Goal: Information Seeking & Learning: Check status

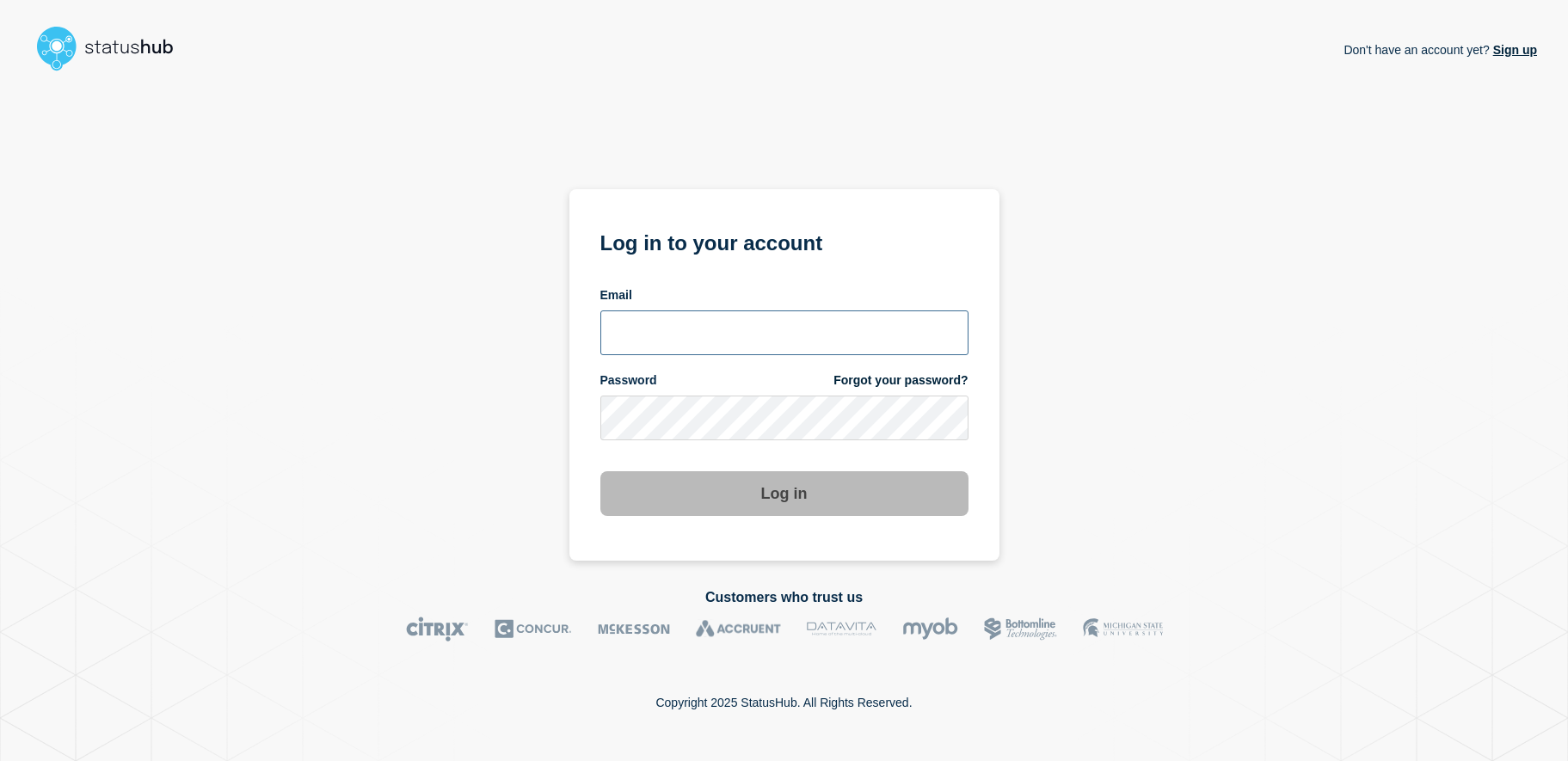
type input "[EMAIL_ADDRESS][DOMAIN_NAME]"
click at [783, 501] on button "Log in" at bounding box center [784, 494] width 368 height 45
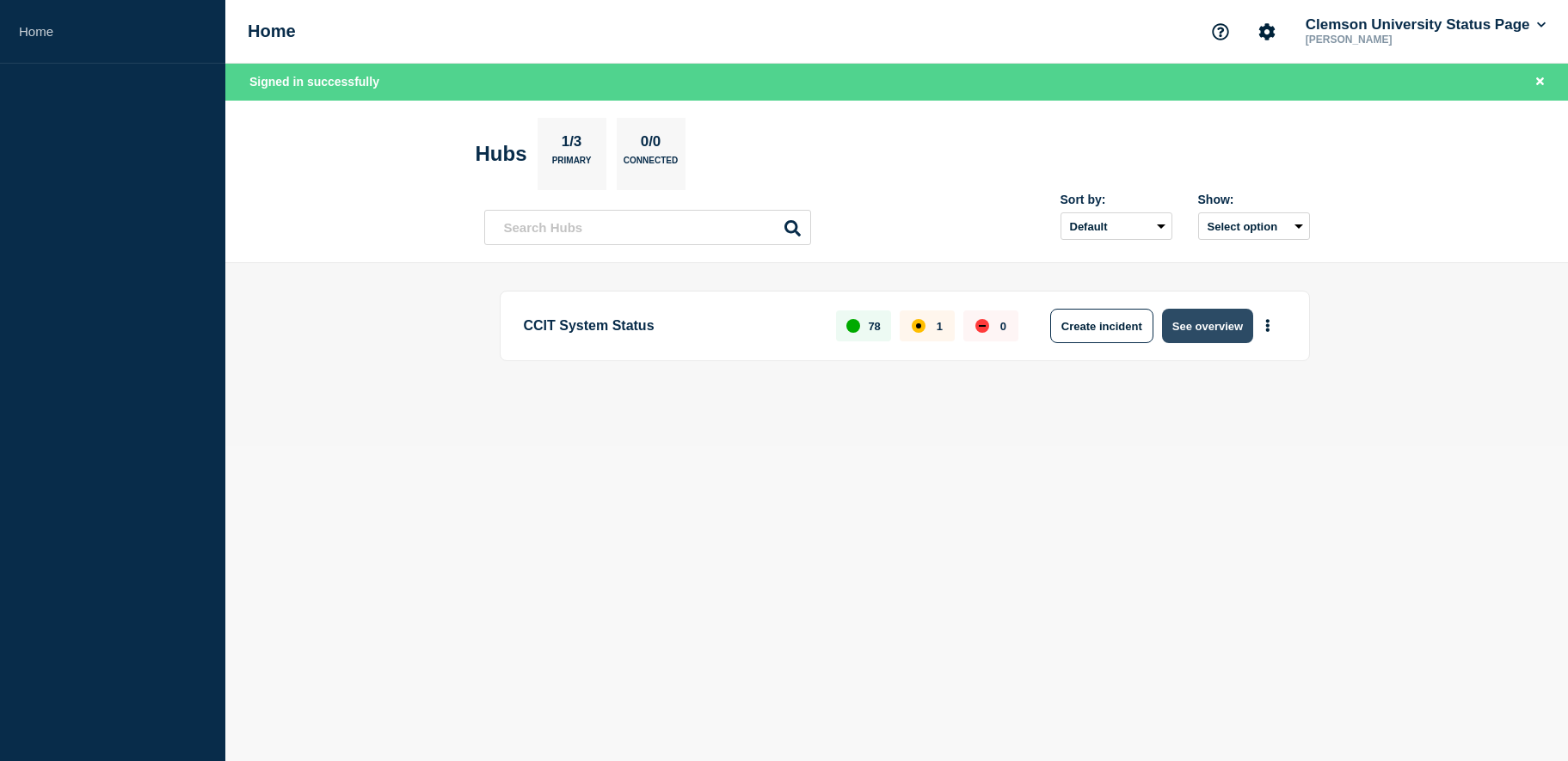
click at [1194, 321] on button "See overview" at bounding box center [1208, 326] width 91 height 34
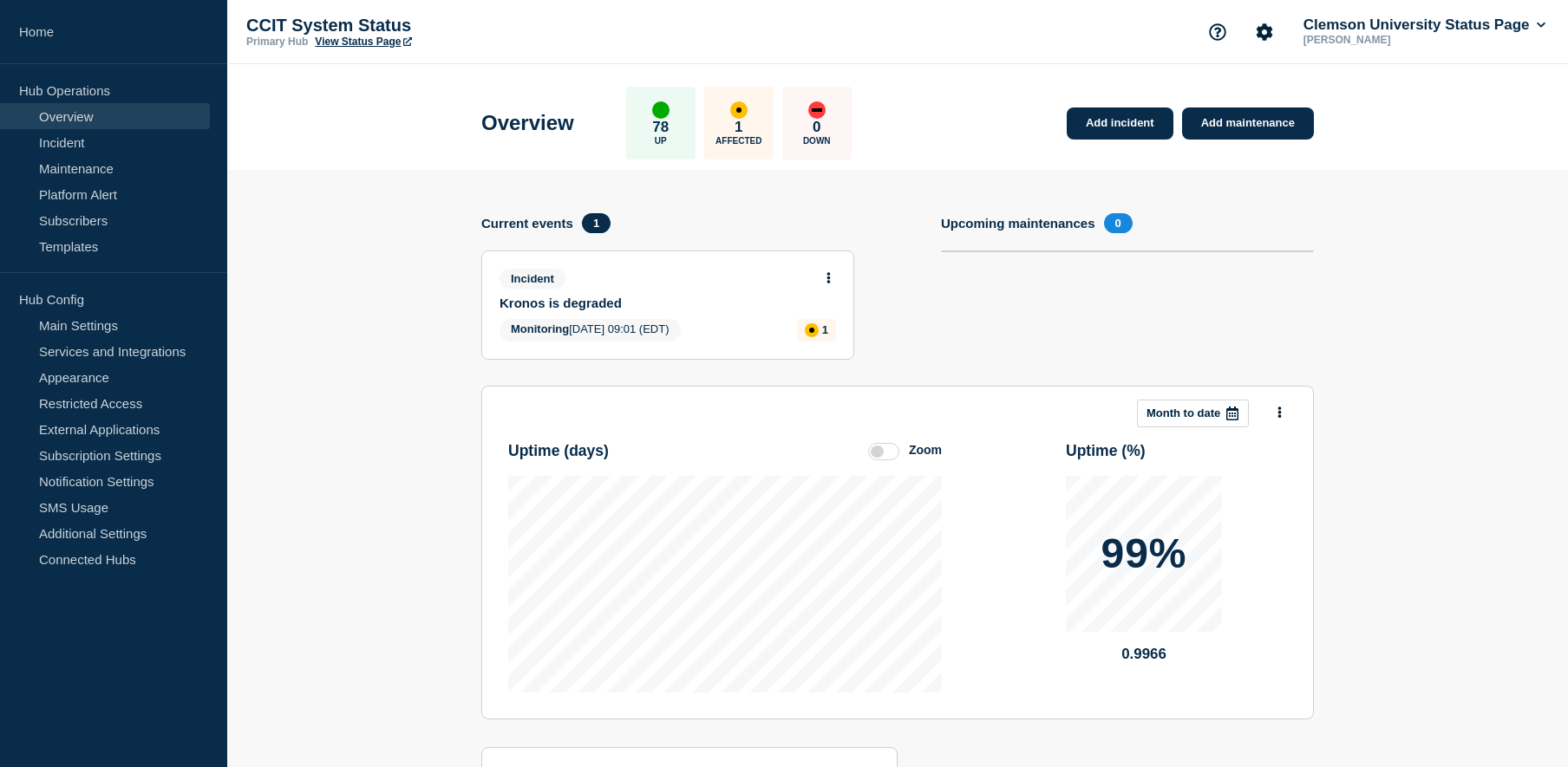
click at [663, 295] on link "Kronos is degraded" at bounding box center [657, 302] width 313 height 14
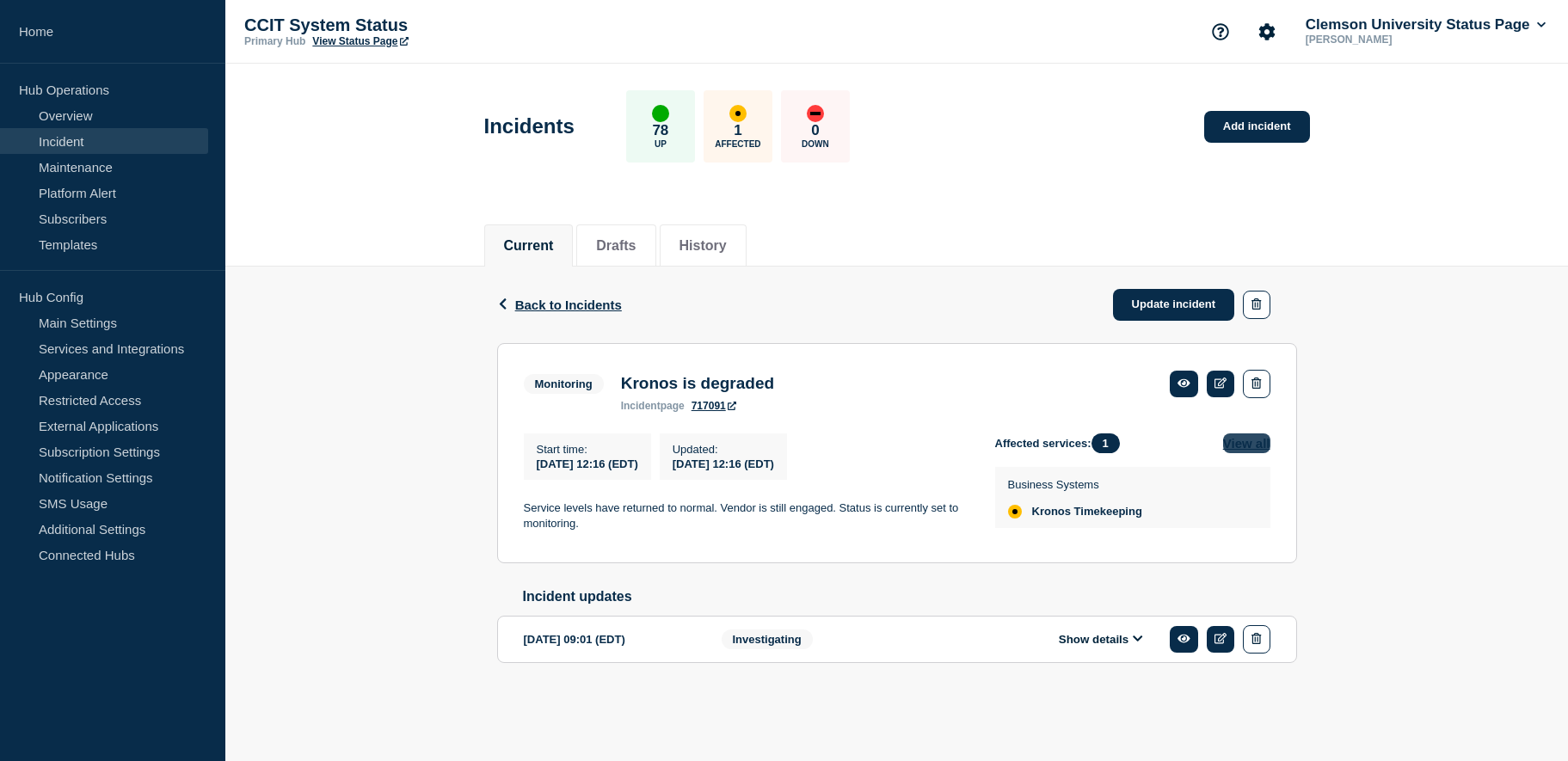
click at [1256, 452] on button "View all" at bounding box center [1247, 444] width 48 height 20
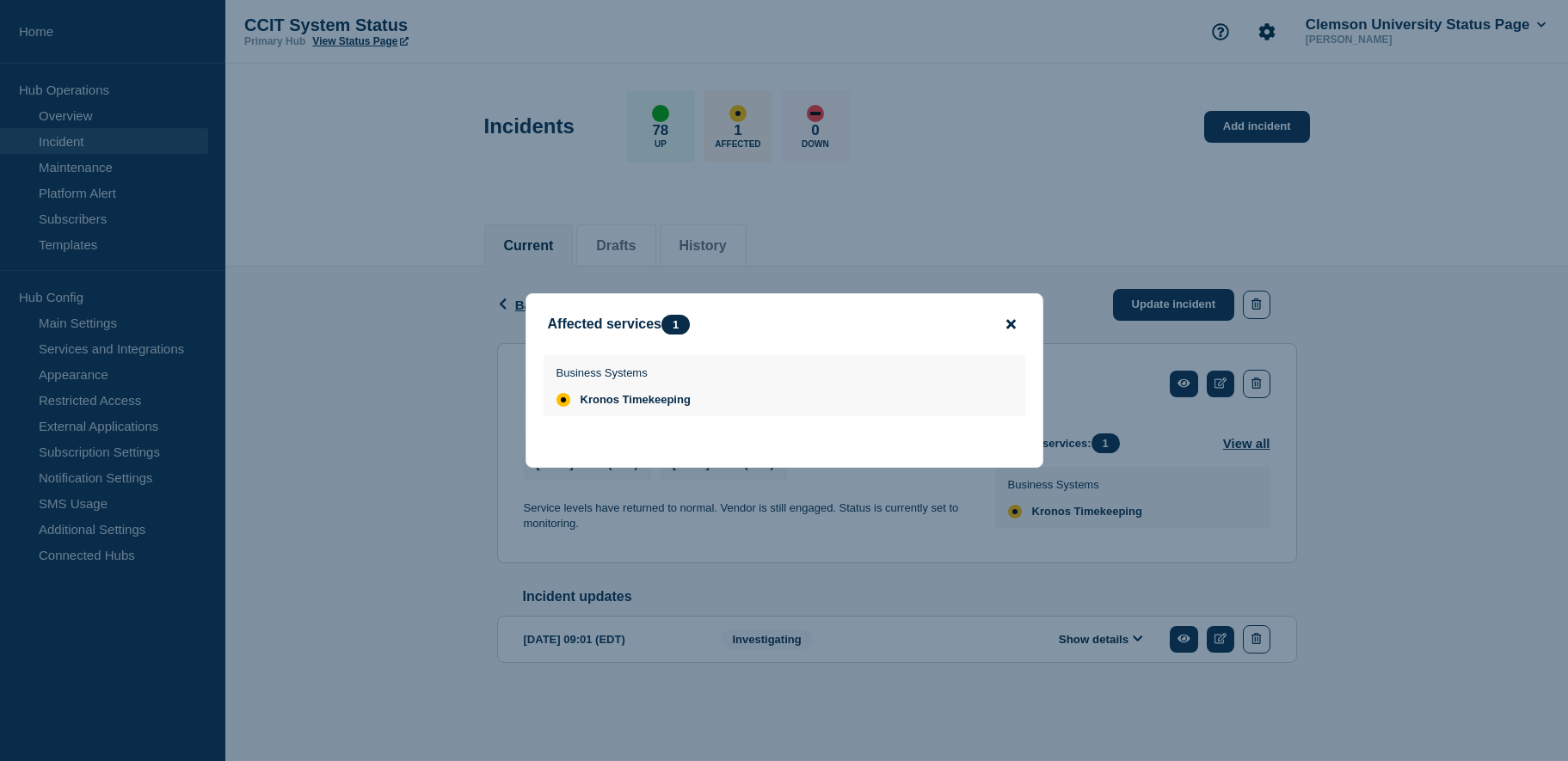
click at [1014, 328] on icon "close button" at bounding box center [1011, 324] width 10 height 10
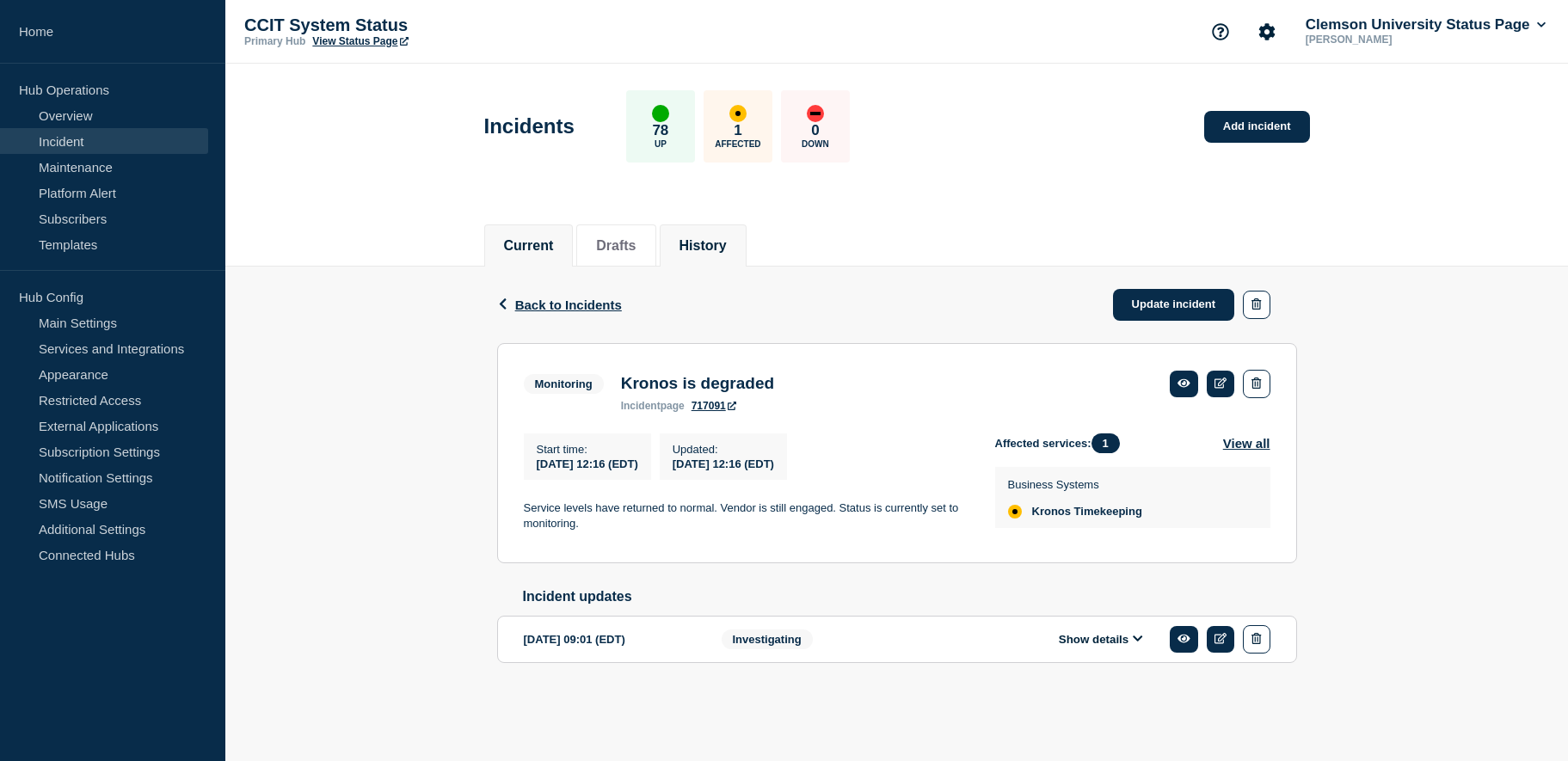
click at [718, 240] on button "History" at bounding box center [703, 245] width 48 height 15
click at [1182, 386] on icon at bounding box center [1184, 384] width 13 height 9
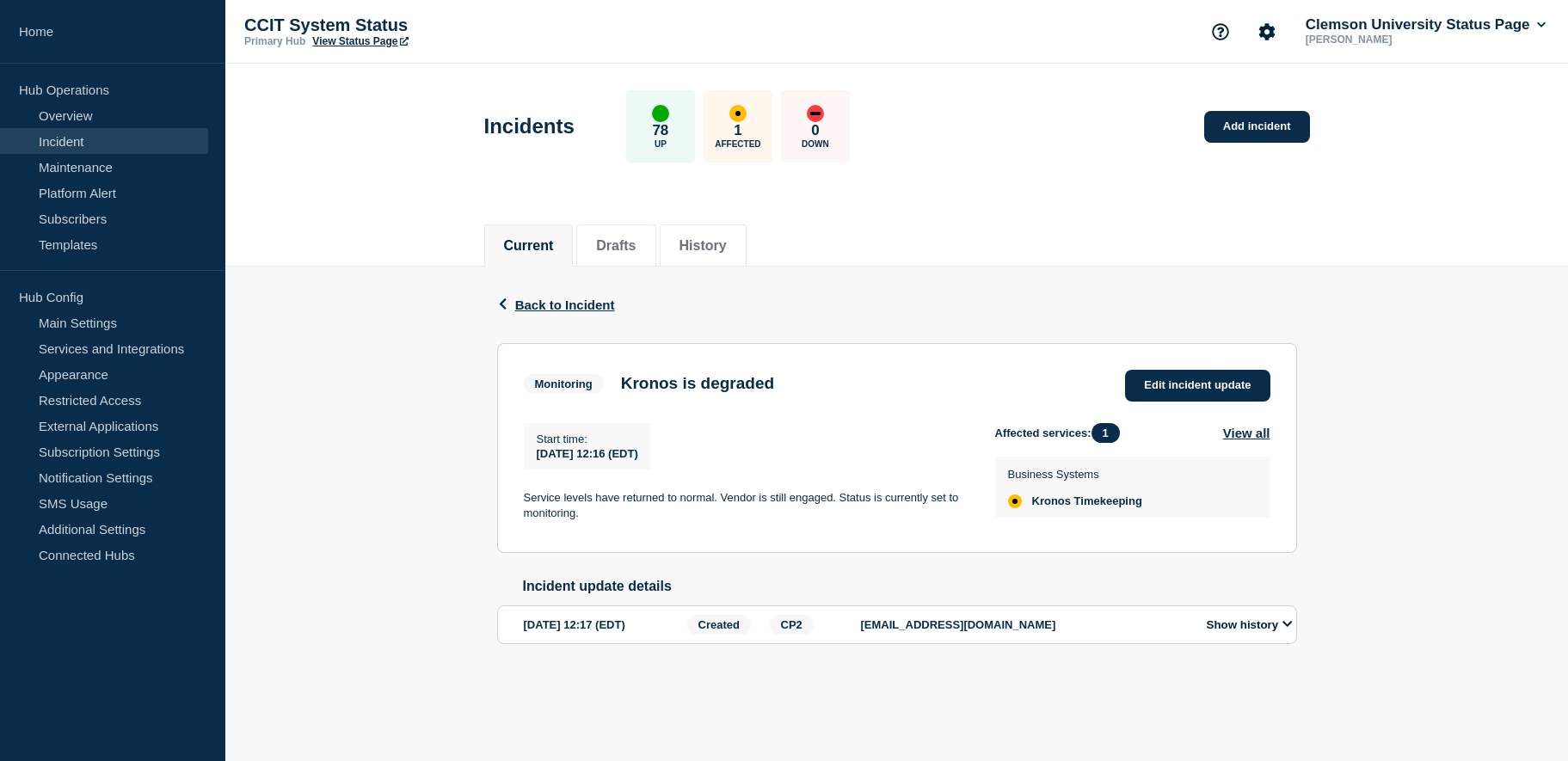
click at [1283, 630] on button "Show history" at bounding box center [1250, 624] width 96 height 14
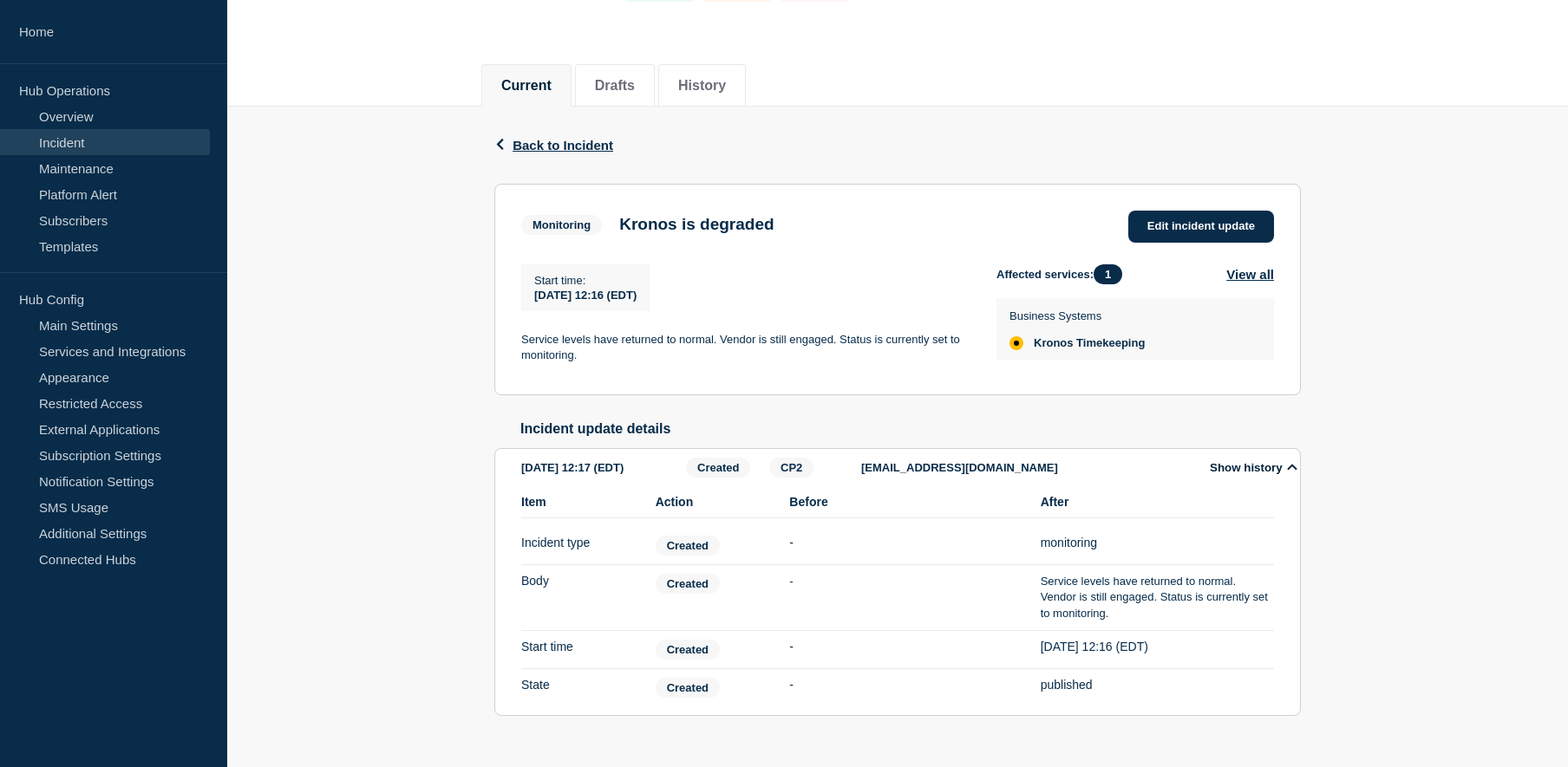
scroll to position [197, 0]
